Goal: Information Seeking & Learning: Check status

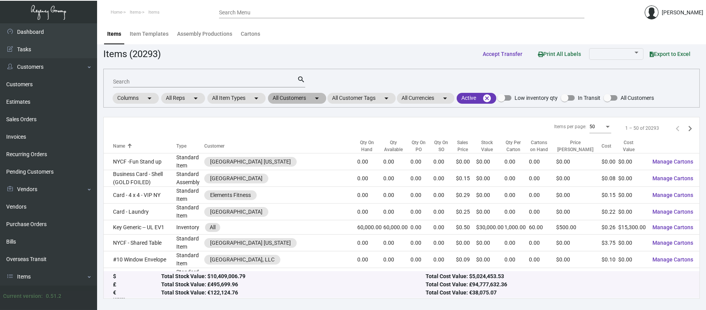
click at [292, 100] on mat-chip "All Customers arrow_drop_down" at bounding box center [297, 98] width 58 height 11
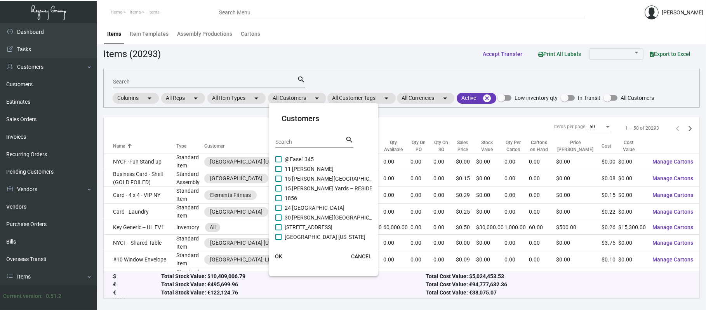
click at [259, 86] on div at bounding box center [353, 155] width 706 height 310
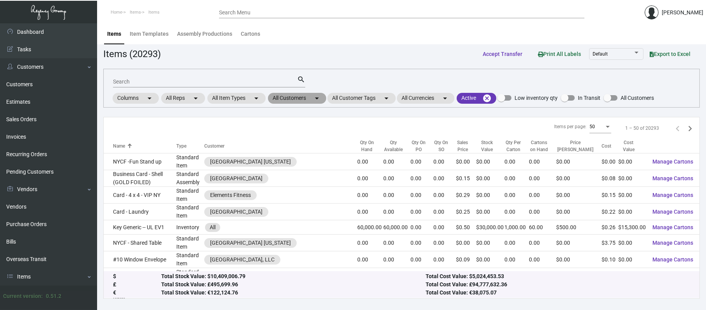
click at [293, 102] on mat-chip "All Customers arrow_drop_down" at bounding box center [297, 98] width 58 height 11
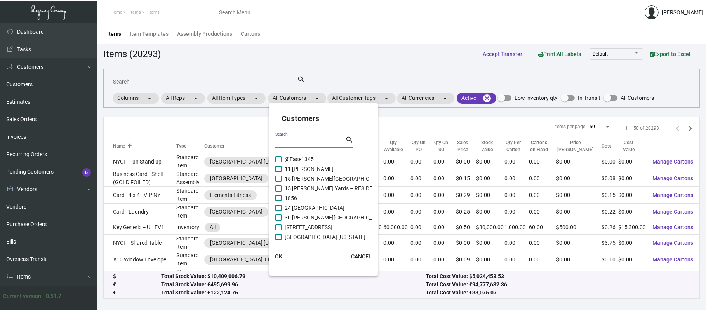
click at [295, 143] on input "Search" at bounding box center [310, 142] width 70 height 6
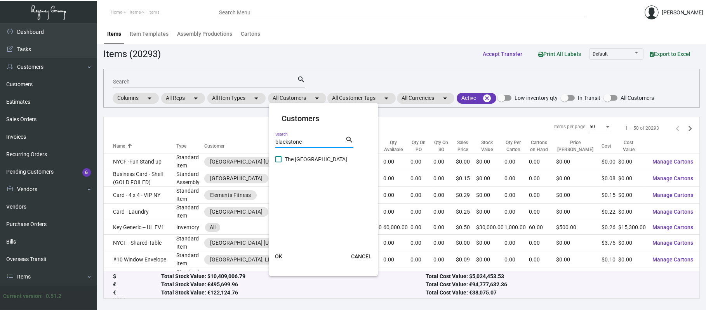
type input "blackstone"
click at [316, 160] on span "The [GEOGRAPHIC_DATA]" at bounding box center [316, 158] width 62 height 9
click at [278, 162] on input "The [GEOGRAPHIC_DATA]" at bounding box center [278, 162] width 0 height 0
checkbox input "true"
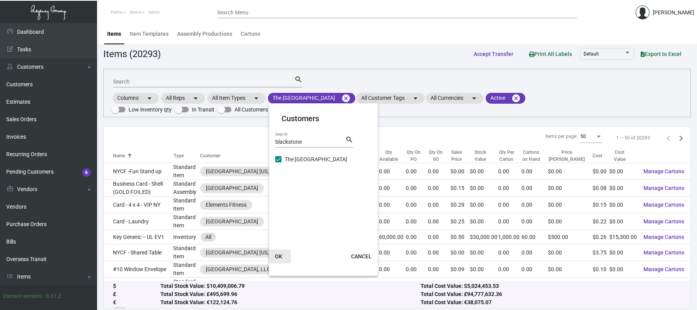
click at [278, 258] on span "OK" at bounding box center [278, 256] width 7 height 6
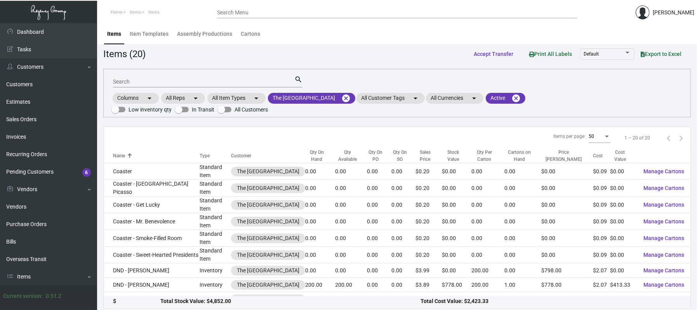
click at [326, 154] on div "Qty On Hand" at bounding box center [316, 156] width 23 height 14
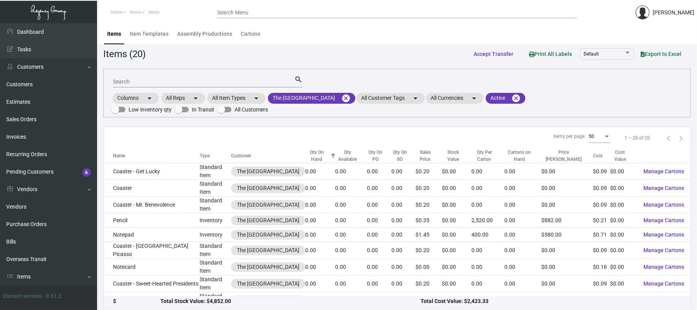
click at [326, 154] on div "Qty On Hand" at bounding box center [316, 156] width 23 height 14
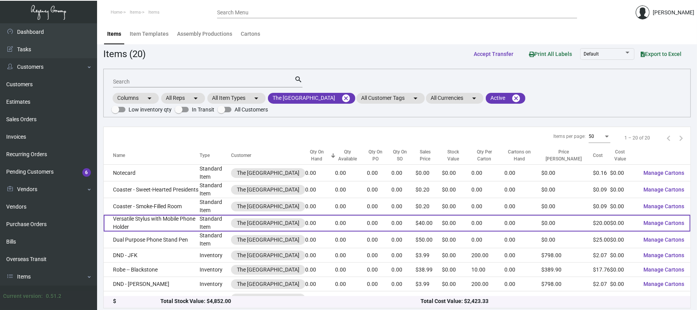
scroll to position [175, 0]
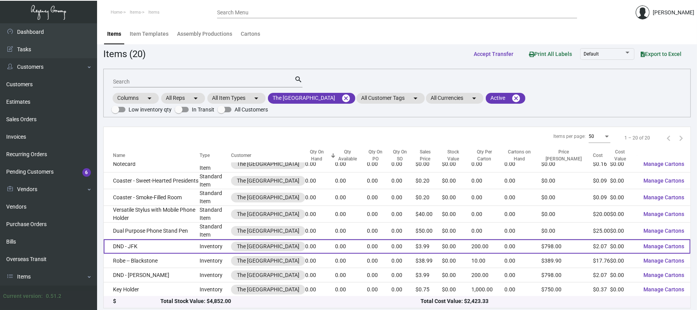
click at [152, 244] on td "DND - JFK" at bounding box center [152, 246] width 96 height 14
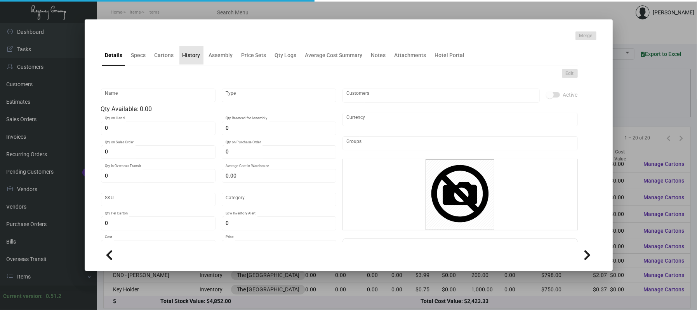
click at [193, 54] on div "History" at bounding box center [191, 55] width 18 height 8
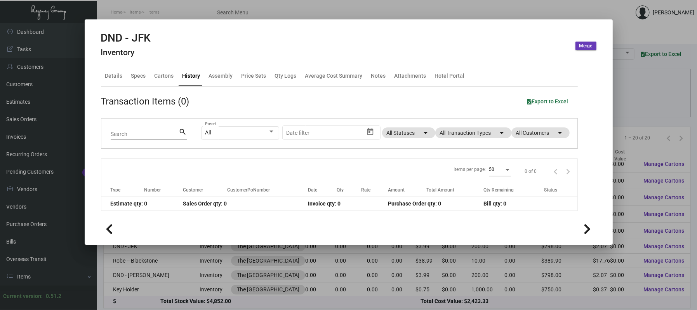
click at [479, 116] on app-item-usage-history "Transaction Items (0) Export to Excel Search search All Preset Start date – Dat…" at bounding box center [339, 152] width 477 height 116
click at [479, 140] on div "All Preset Start date – Date filter All Statuses arrow_drop_down All Transactio…" at bounding box center [384, 133] width 367 height 30
click at [477, 130] on mat-chip "All Transaction Types arrow_drop_down" at bounding box center [473, 132] width 76 height 11
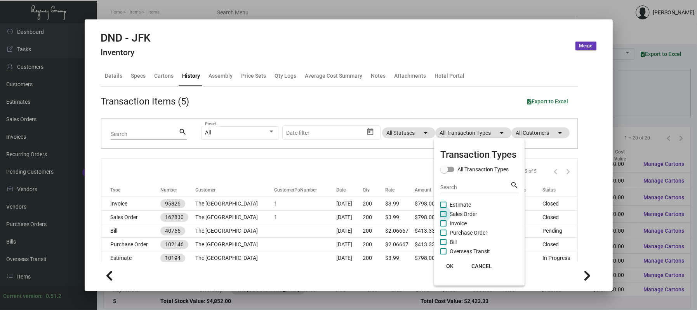
click at [466, 217] on span "Sales Order" at bounding box center [464, 213] width 28 height 9
click at [443, 217] on input "Sales Order" at bounding box center [443, 217] width 0 height 0
checkbox input "true"
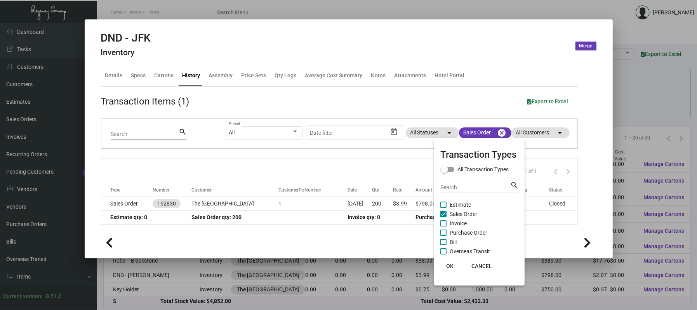
click at [290, 198] on div at bounding box center [348, 155] width 697 height 310
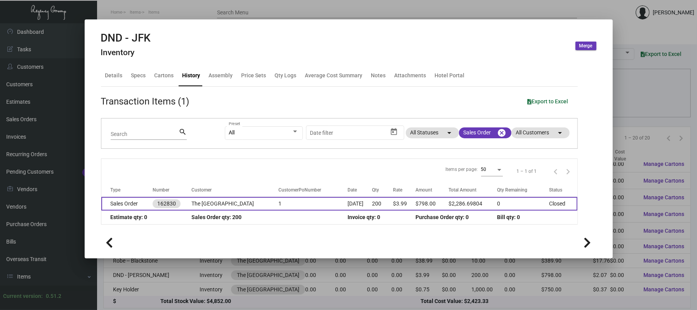
click at [292, 202] on td "1" at bounding box center [312, 204] width 69 height 14
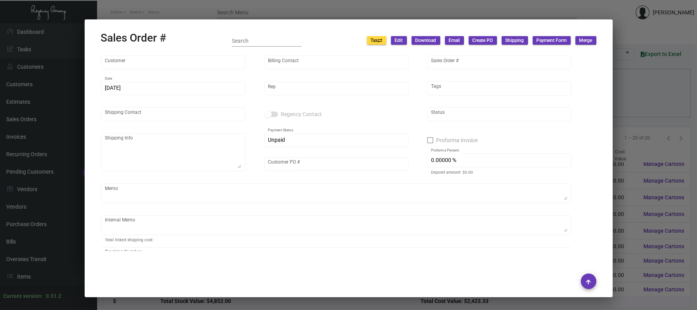
type input "The [GEOGRAPHIC_DATA]"
type input "[PERSON_NAME]"
type input "162830"
type input "[DATE]"
type input "[PERSON_NAME]"
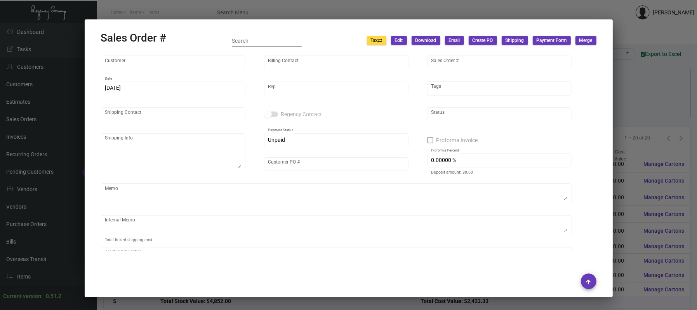
type input "[PERSON_NAME]"
type textarea "The [GEOGRAPHIC_DATA] [GEOGRAPHIC_DATA] - [GEOGRAPHIC_DATA][PERSON_NAME] [STREE…"
type input "1"
type textarea "55.02"
type input "United States Dollar $"
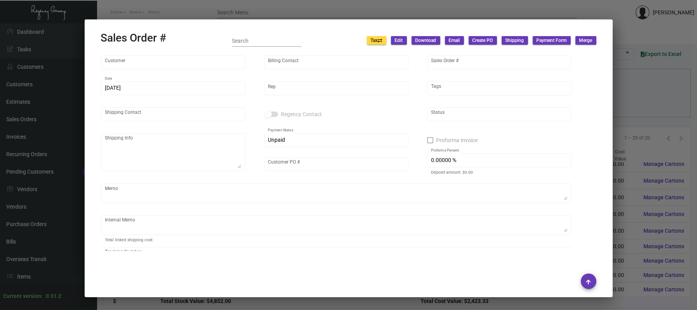
type input "8.50000 %"
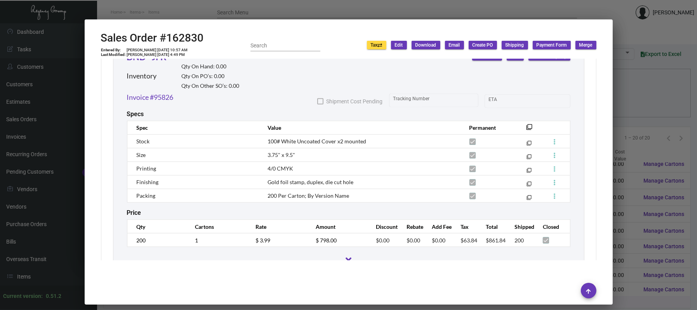
scroll to position [987, 0]
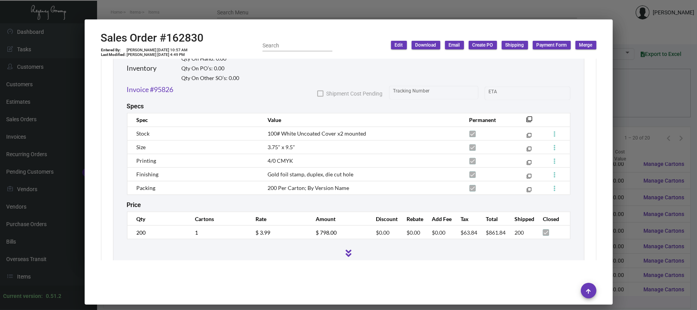
click at [262, 11] on div at bounding box center [348, 155] width 697 height 310
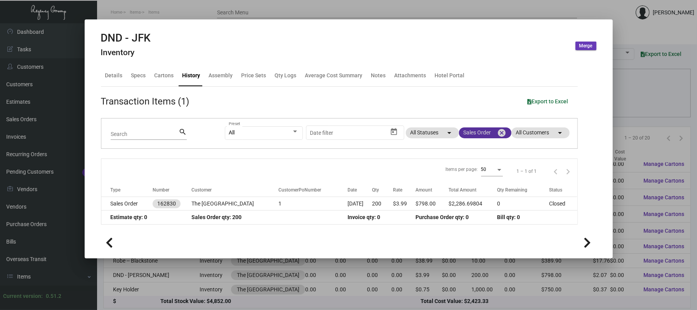
click at [481, 136] on mat-chip "Sales Order cancel" at bounding box center [485, 132] width 52 height 11
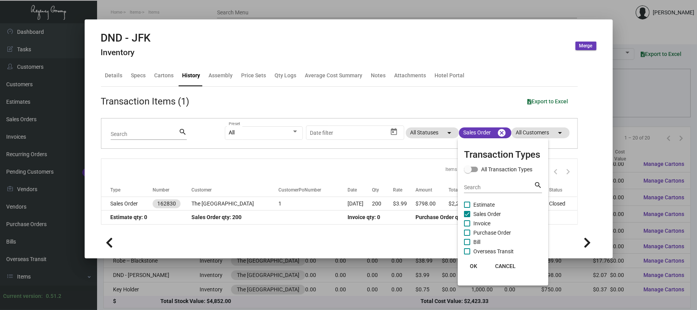
click at [480, 205] on span "Estimate" at bounding box center [483, 204] width 21 height 9
click at [467, 208] on input "Estimate" at bounding box center [467, 208] width 0 height 0
checkbox input "true"
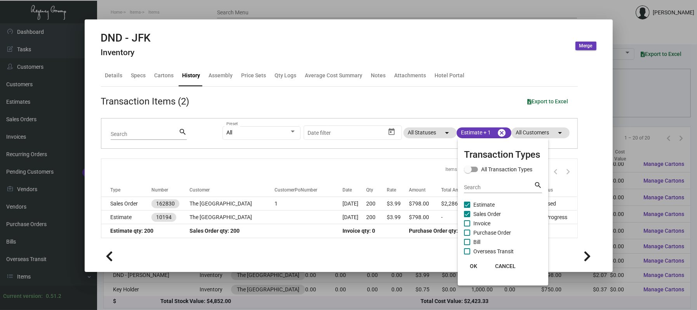
click at [362, 151] on div at bounding box center [348, 155] width 697 height 310
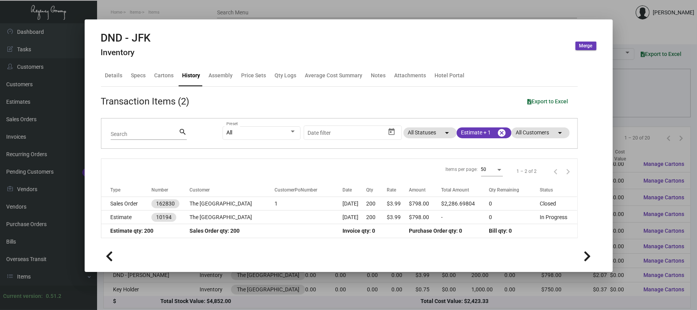
click at [441, 9] on div at bounding box center [348, 155] width 697 height 310
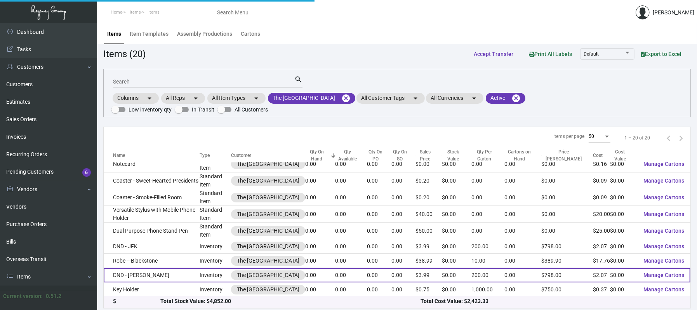
click at [165, 273] on td "DND - [PERSON_NAME]" at bounding box center [152, 275] width 96 height 14
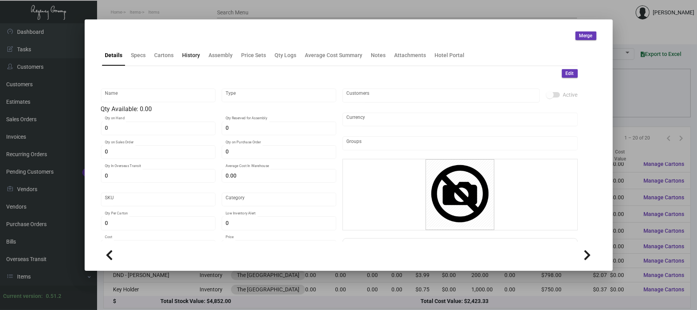
click at [191, 54] on div "History" at bounding box center [191, 55] width 18 height 8
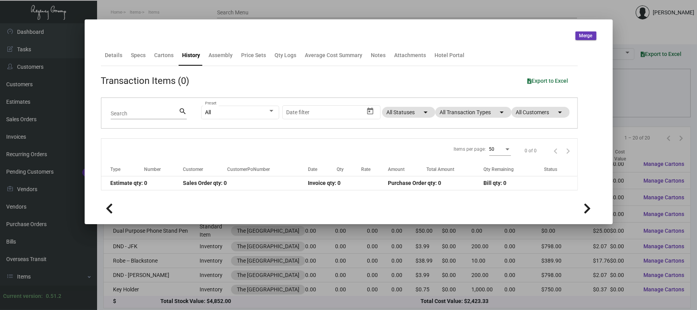
click at [453, 119] on div "All Preset Start date – Date filter All Statuses arrow_drop_down All Transactio…" at bounding box center [384, 113] width 367 height 30
click at [450, 112] on mat-chip "All Transaction Types arrow_drop_down" at bounding box center [473, 112] width 76 height 11
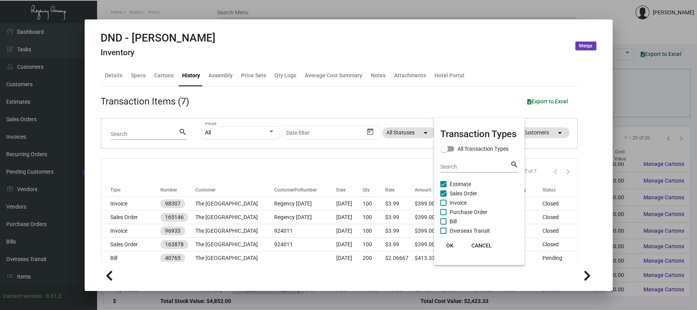
click at [459, 178] on div "Search search" at bounding box center [479, 169] width 78 height 19
click at [459, 182] on span "Estimate" at bounding box center [460, 183] width 21 height 9
click at [443, 187] on input "Estimate" at bounding box center [443, 187] width 0 height 0
checkbox input "false"
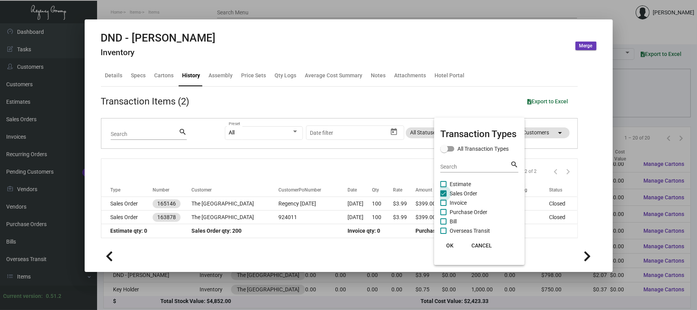
click at [458, 189] on span "Sales Order" at bounding box center [464, 193] width 28 height 9
click at [443, 196] on input "Sales Order" at bounding box center [443, 196] width 0 height 0
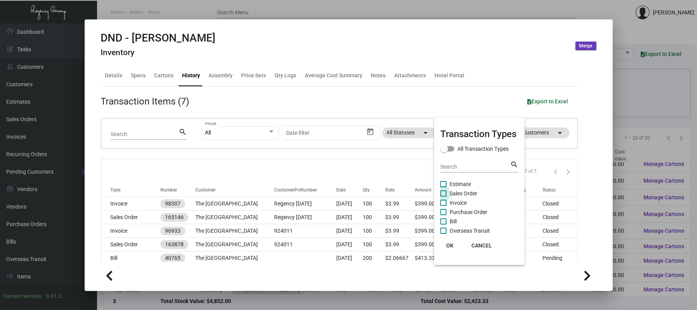
click at [458, 190] on span "Sales Order" at bounding box center [464, 193] width 28 height 9
click at [443, 196] on input "Sales Order" at bounding box center [443, 196] width 0 height 0
checkbox input "true"
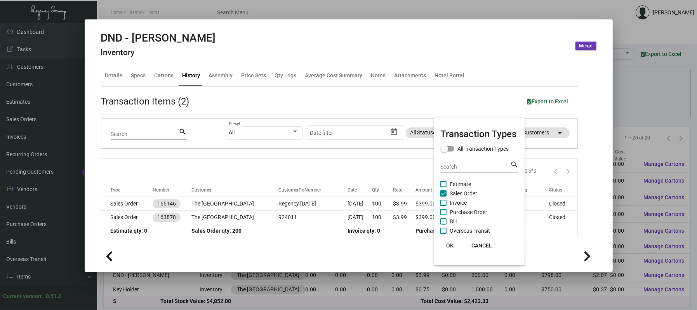
click at [456, 180] on span "Estimate" at bounding box center [460, 183] width 21 height 9
click at [443, 187] on input "Estimate" at bounding box center [443, 187] width 0 height 0
checkbox input "true"
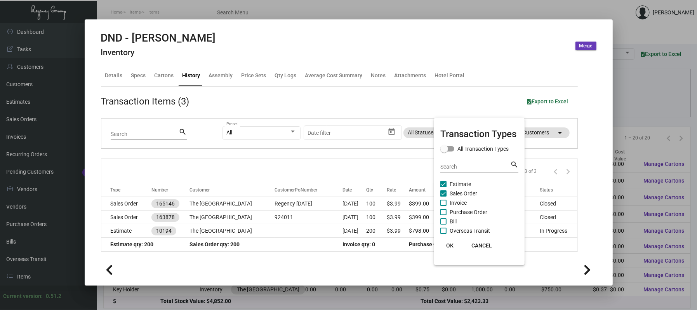
click at [305, 209] on div at bounding box center [348, 155] width 697 height 310
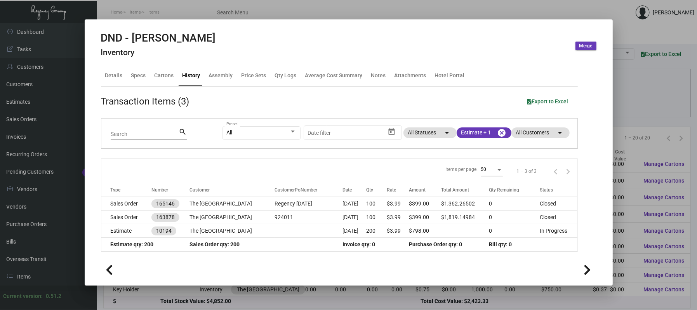
click at [267, 19] on mat-dialog-container "DND - [PERSON_NAME] Inventory Merge Details Specs Cartons History Assembly Pric…" at bounding box center [349, 152] width 528 height 266
click at [262, 10] on div at bounding box center [348, 155] width 697 height 310
